Goal: Check status

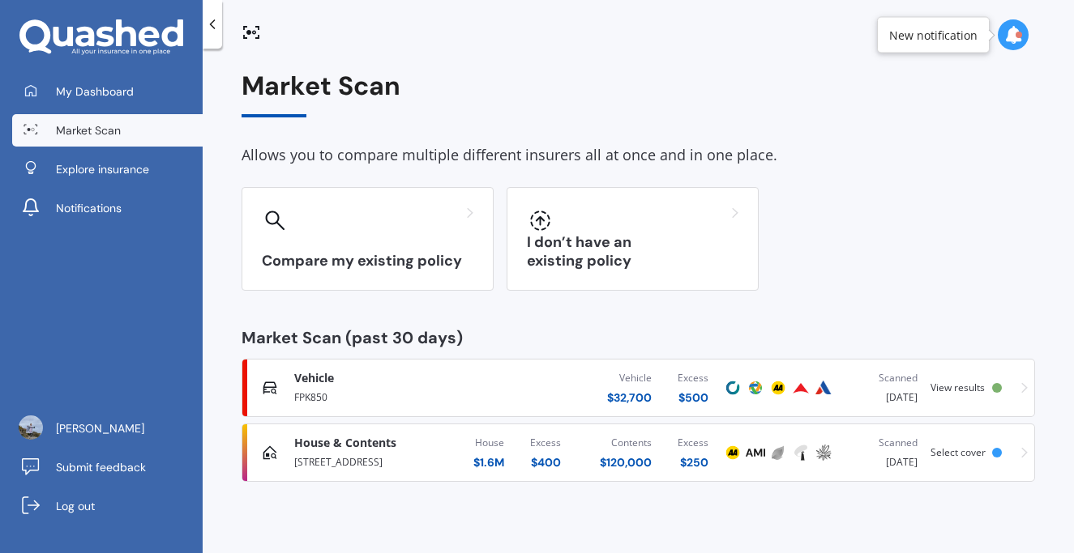
click at [1022, 452] on icon at bounding box center [1024, 452] width 6 height 11
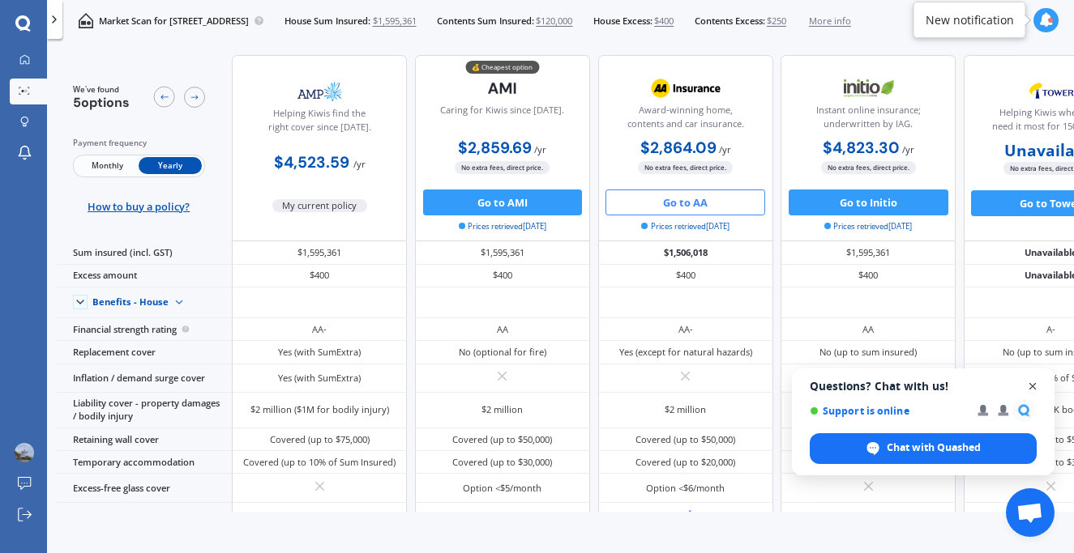
click at [1033, 383] on span "Close chat" at bounding box center [1033, 387] width 20 height 20
